Goal: Task Accomplishment & Management: Use online tool/utility

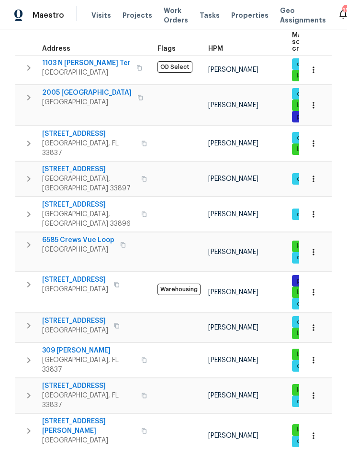
scroll to position [171, 0]
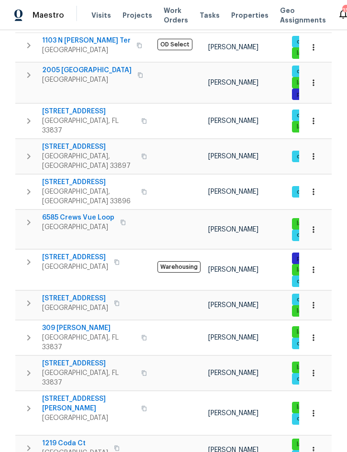
click at [30, 217] on icon "button" at bounding box center [28, 222] width 11 height 11
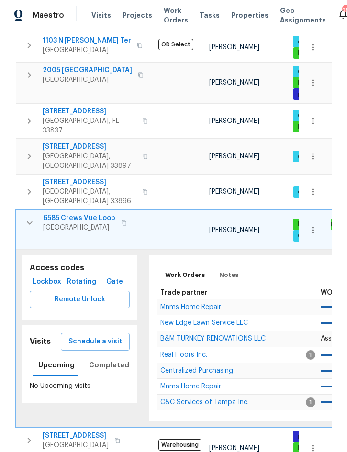
click at [45, 276] on span "Lockbox" at bounding box center [46, 282] width 27 height 12
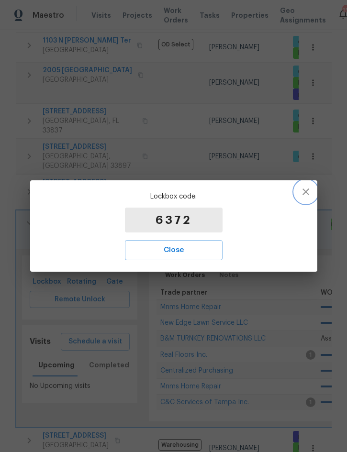
click at [305, 187] on icon "button" at bounding box center [305, 191] width 11 height 11
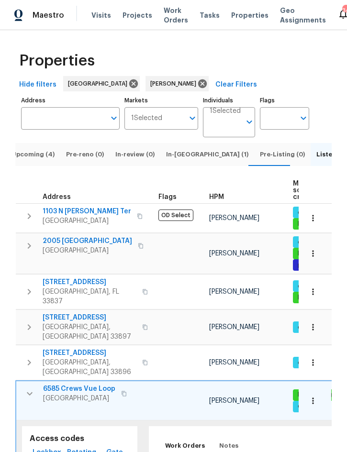
scroll to position [0, 0]
click at [179, 159] on span "In-[GEOGRAPHIC_DATA] (1)" at bounding box center [207, 154] width 82 height 11
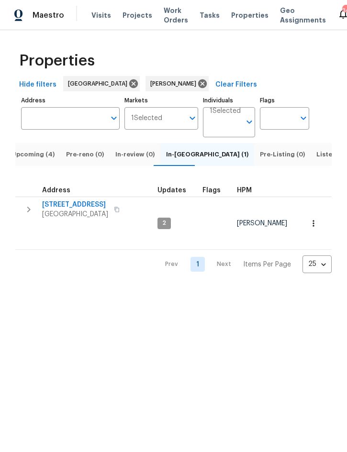
click at [314, 218] on icon "button" at bounding box center [313, 223] width 10 height 10
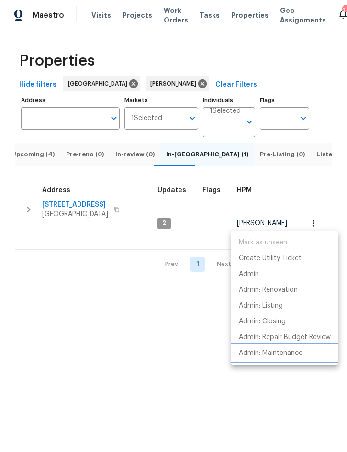
click at [282, 354] on p "Admin: Maintenance" at bounding box center [271, 353] width 64 height 10
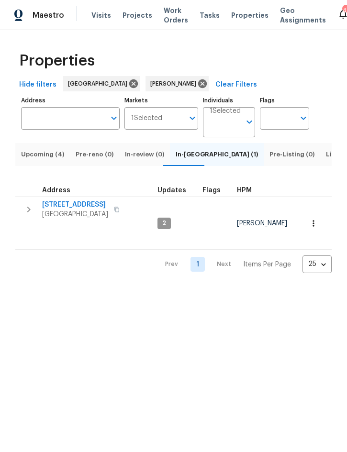
click at [41, 160] on span "Upcoming (4)" at bounding box center [42, 154] width 43 height 11
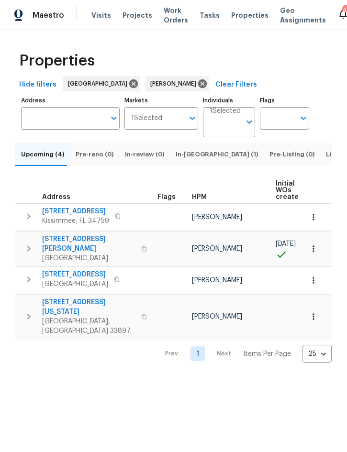
click at [313, 285] on button "button" at bounding box center [313, 280] width 21 height 21
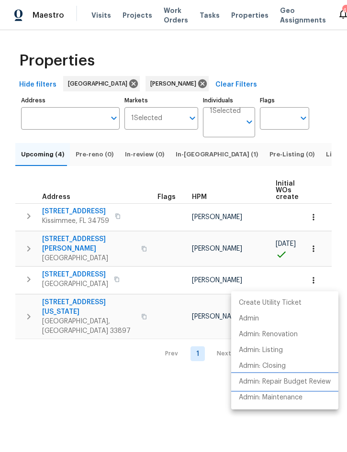
click at [302, 380] on p "Admin: Repair Budget Review" at bounding box center [285, 382] width 92 height 10
